Goal: Check status: Check status

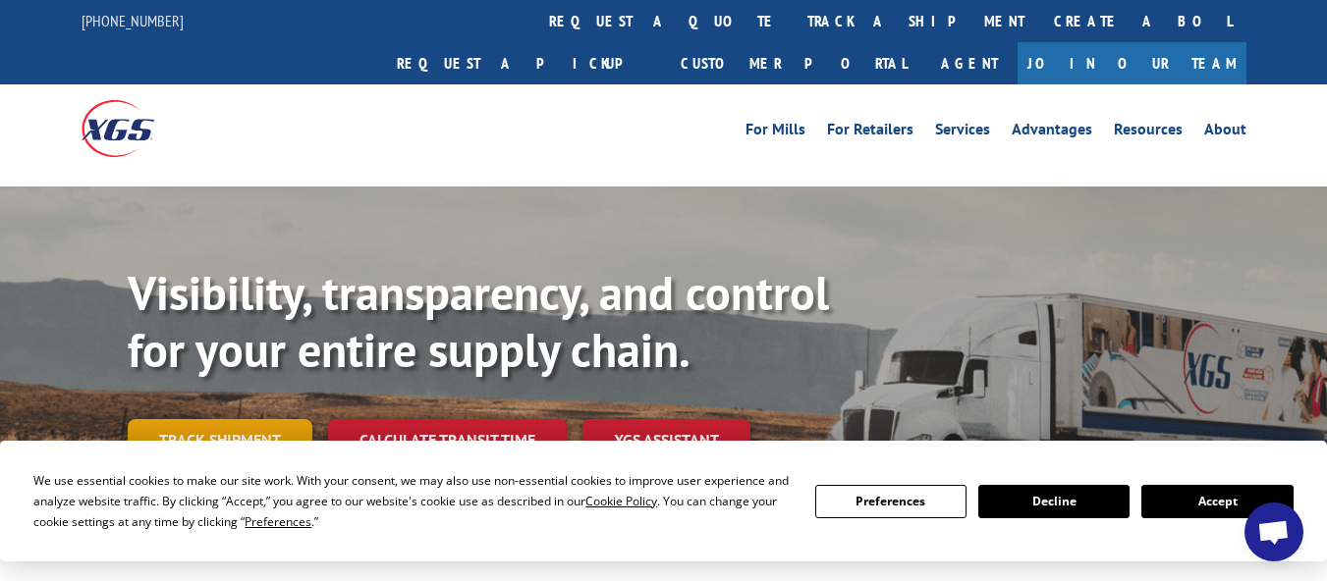
click at [242, 419] on link "Track shipment" at bounding box center [220, 439] width 185 height 41
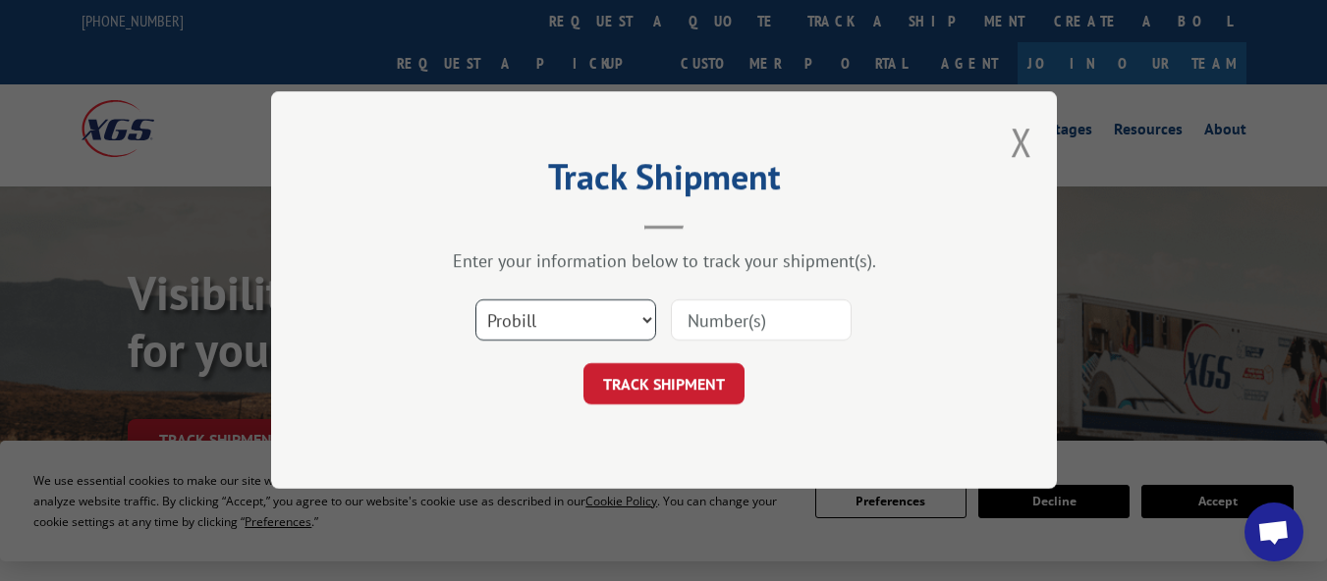
click at [644, 315] on select "Select category... Probill BOL PO" at bounding box center [565, 321] width 181 height 41
select select "po"
click at [475, 301] on select "Select category... Probill BOL PO" at bounding box center [565, 321] width 181 height 41
click at [711, 319] on input at bounding box center [761, 321] width 181 height 41
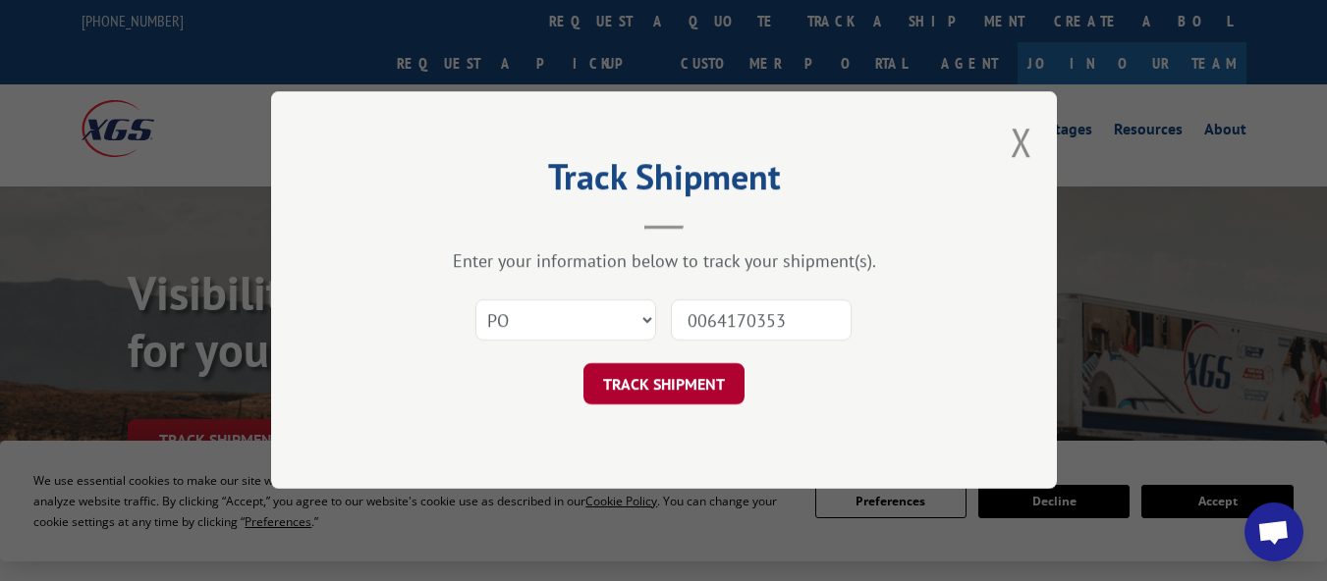
type input "0064170353"
click at [678, 385] on button "TRACK SHIPMENT" at bounding box center [663, 384] width 161 height 41
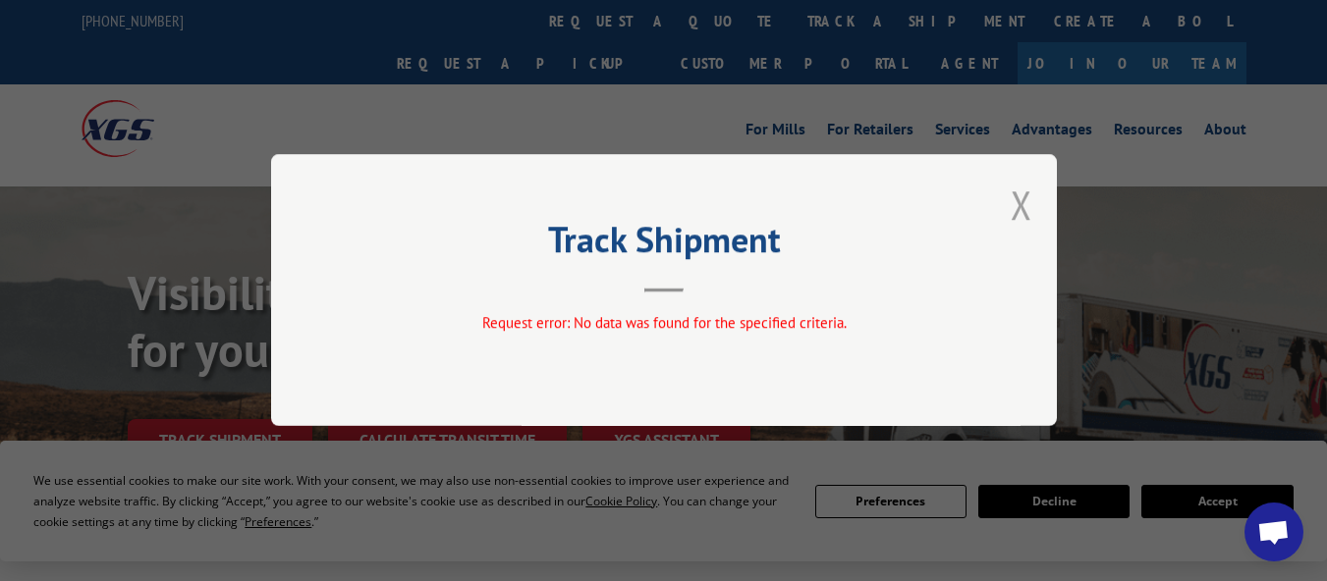
click at [1014, 214] on button "Close modal" at bounding box center [1022, 205] width 22 height 52
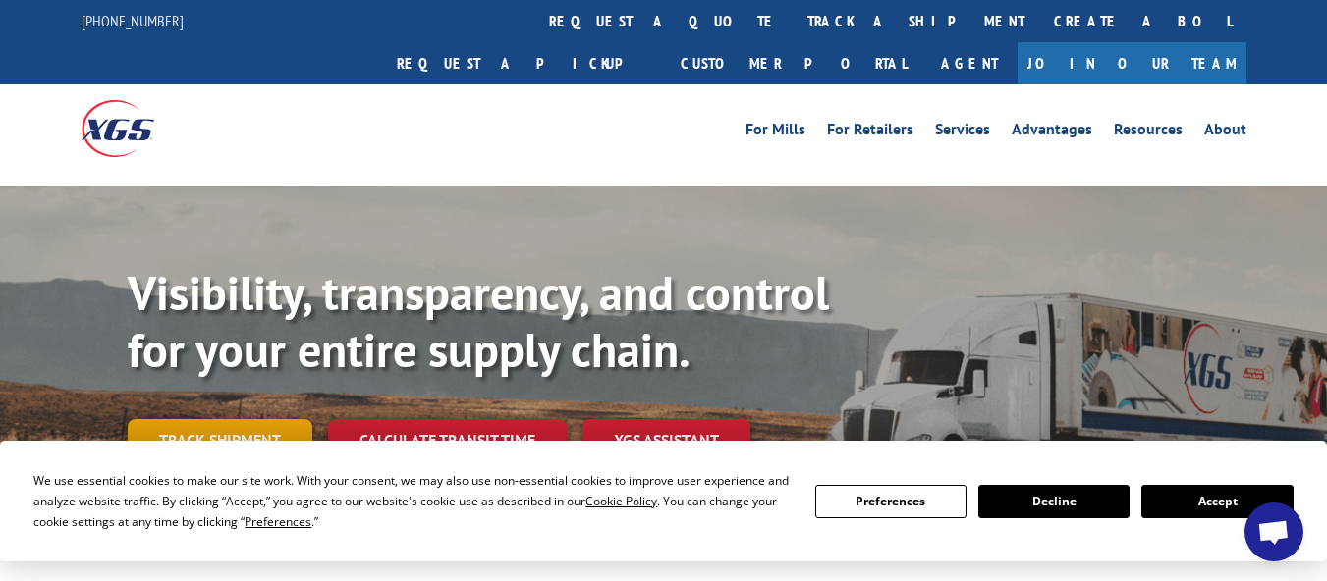
click at [189, 419] on link "Track shipment" at bounding box center [220, 439] width 185 height 41
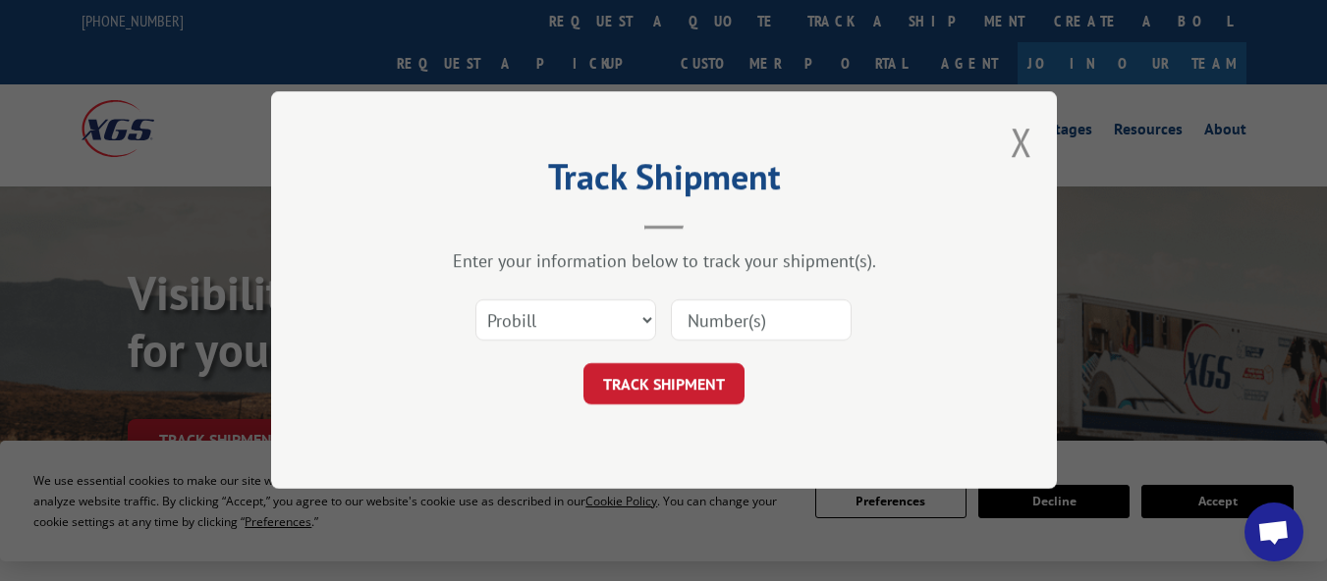
click at [708, 313] on input at bounding box center [761, 321] width 181 height 41
type input "64169432"
click at [672, 393] on button "TRACK SHIPMENT" at bounding box center [663, 384] width 161 height 41
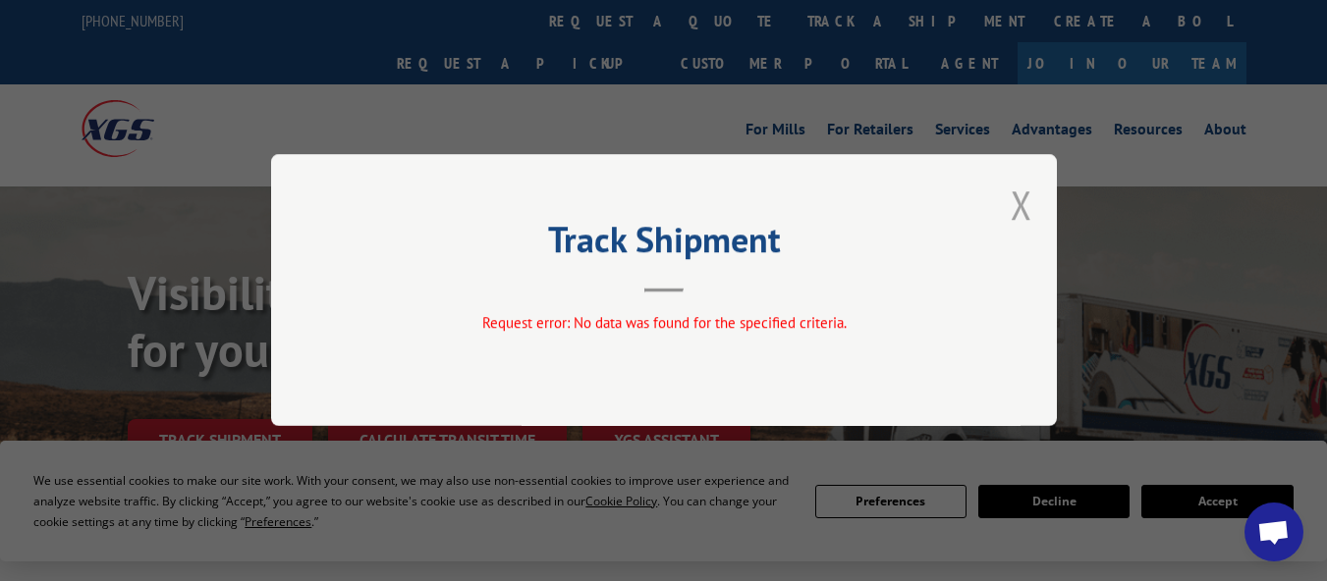
click at [1026, 193] on button "Close modal" at bounding box center [1022, 205] width 22 height 52
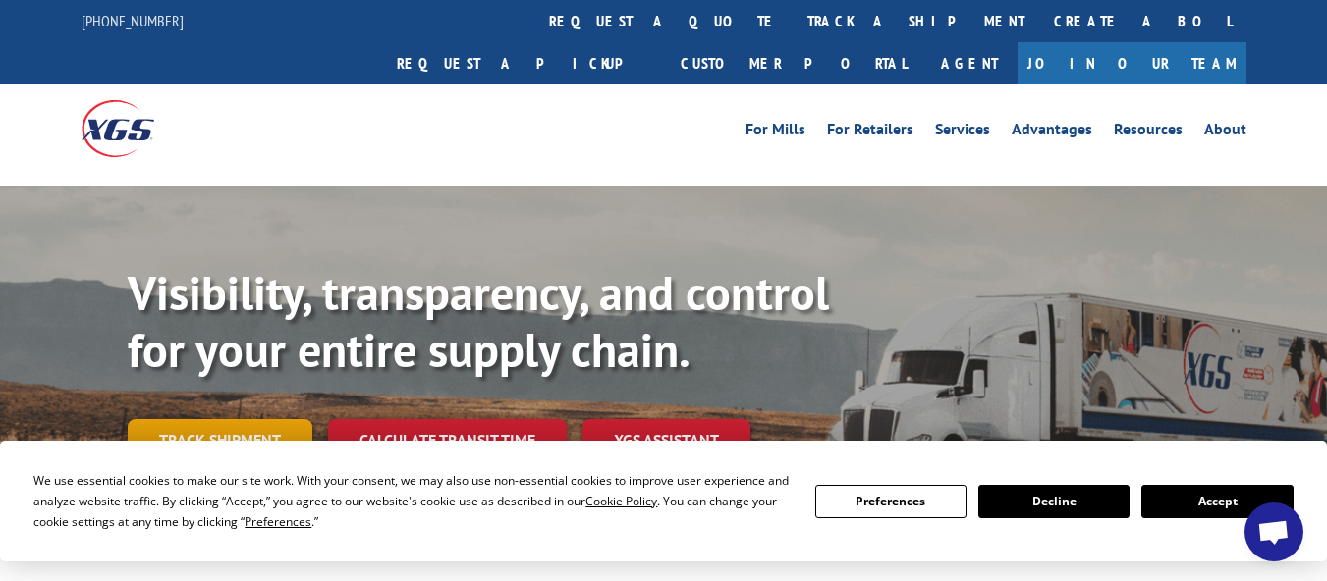
click at [269, 419] on link "Track shipment" at bounding box center [220, 439] width 185 height 41
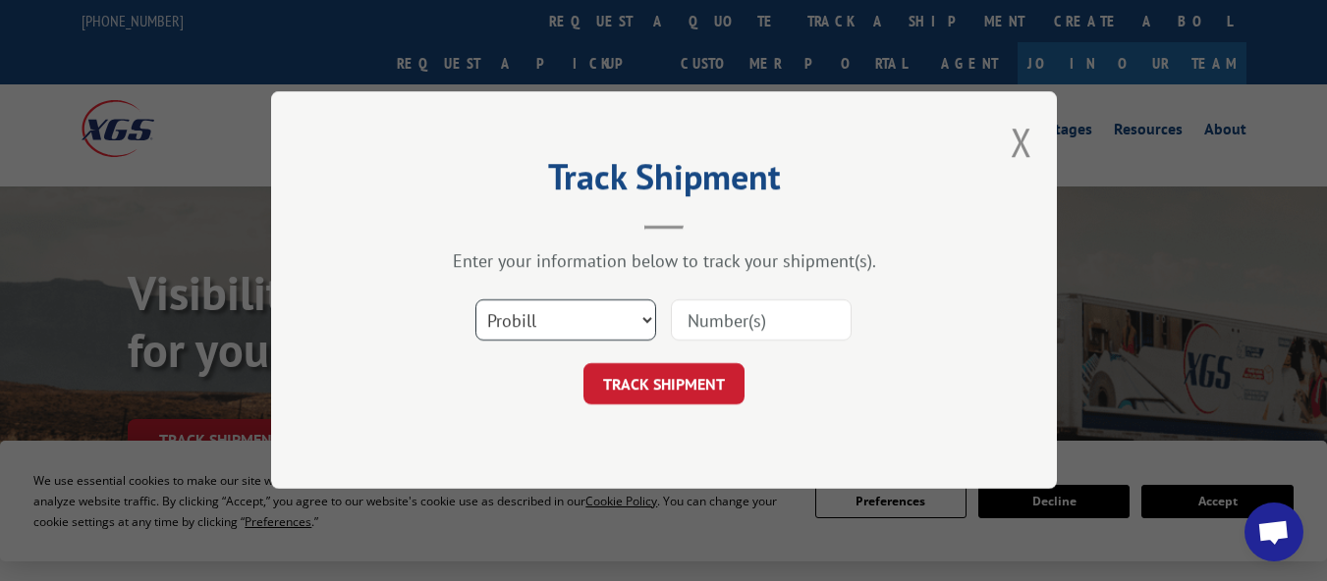
click at [644, 317] on select "Select category... Probill BOL PO" at bounding box center [565, 321] width 181 height 41
select select "po"
click at [475, 301] on select "Select category... Probill BOL PO" at bounding box center [565, 321] width 181 height 41
click at [754, 324] on input at bounding box center [761, 321] width 181 height 41
type input "64169432"
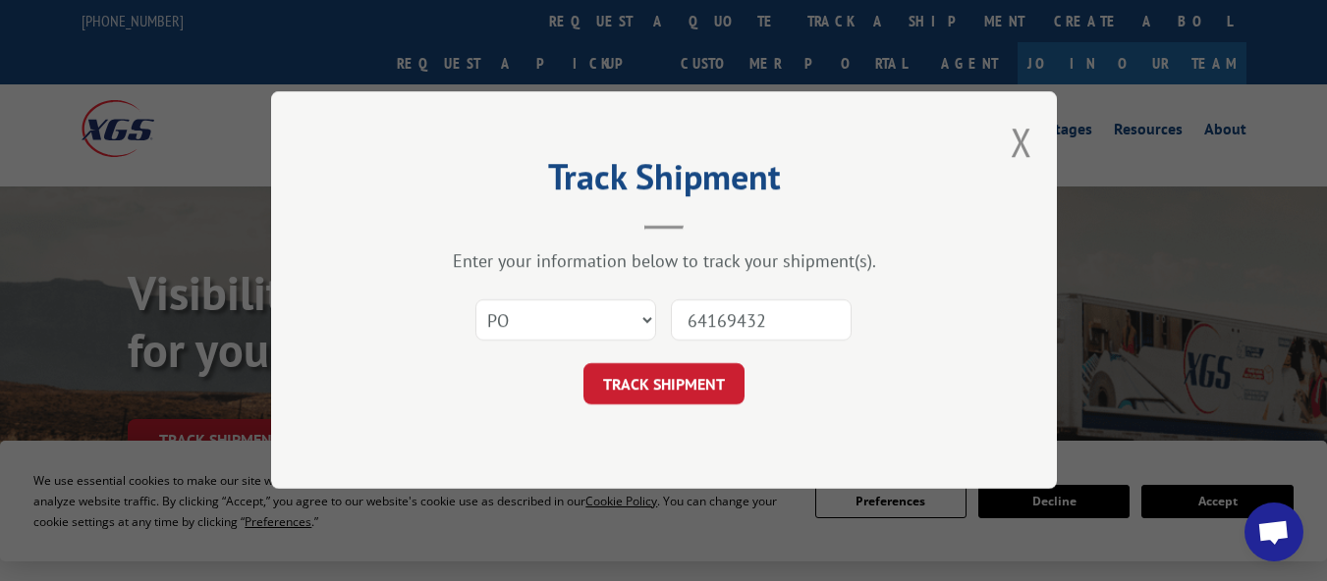
click button "TRACK SHIPMENT" at bounding box center [663, 384] width 161 height 41
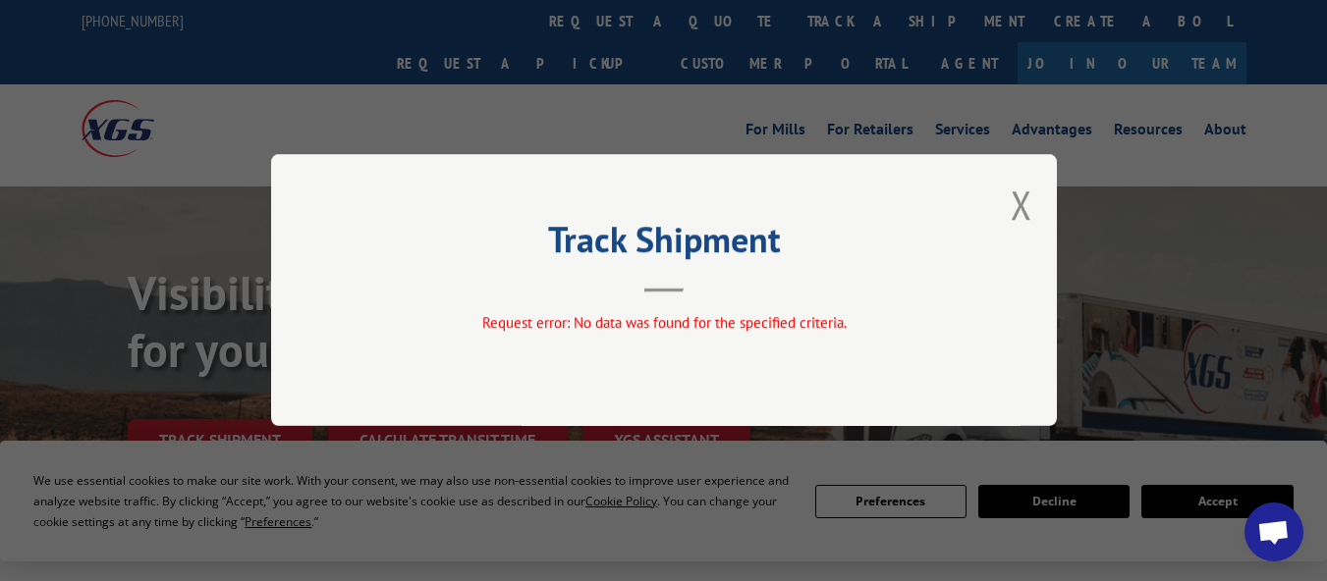
click at [1010, 205] on div "Track Shipment Request error: No data was found for the specified criteria." at bounding box center [664, 290] width 786 height 272
click at [1022, 208] on button "Close modal" at bounding box center [1022, 205] width 22 height 52
